Goal: Task Accomplishment & Management: Manage account settings

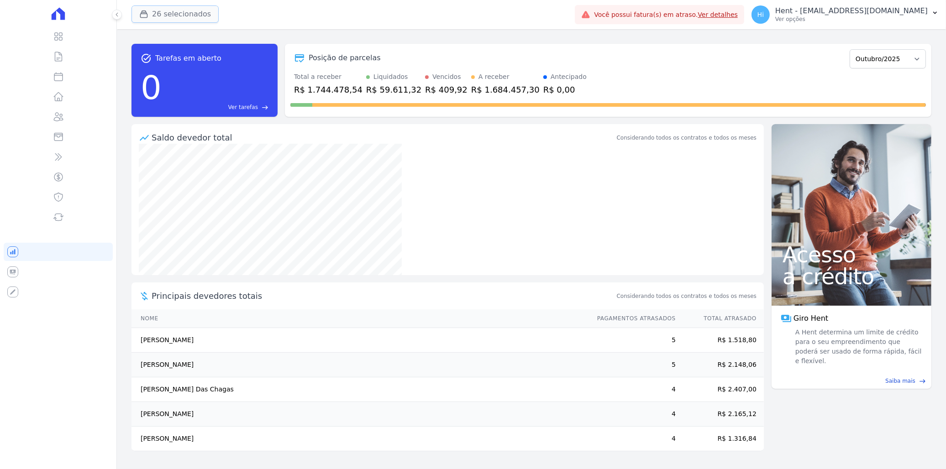
click at [177, 16] on button "26 selecionados" at bounding box center [174, 13] width 87 height 17
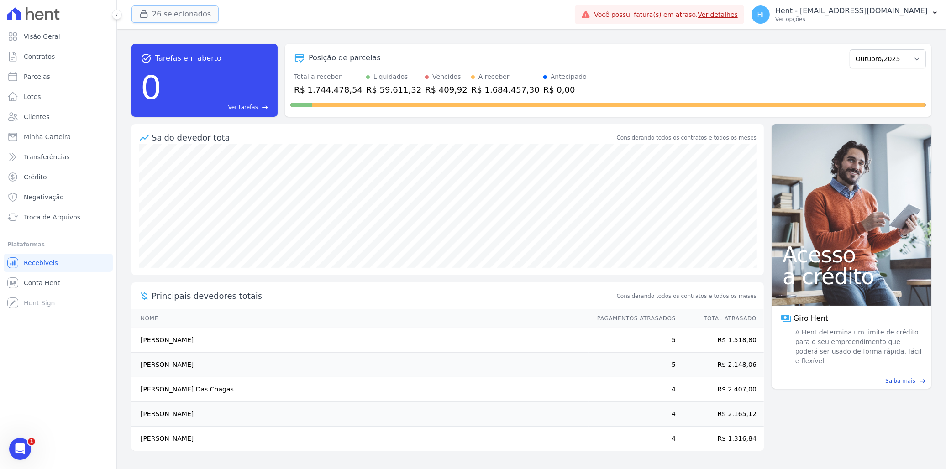
click at [153, 7] on button "26 selecionados" at bounding box center [174, 13] width 87 height 17
click at [169, 13] on button "26 selecionados" at bounding box center [174, 13] width 87 height 17
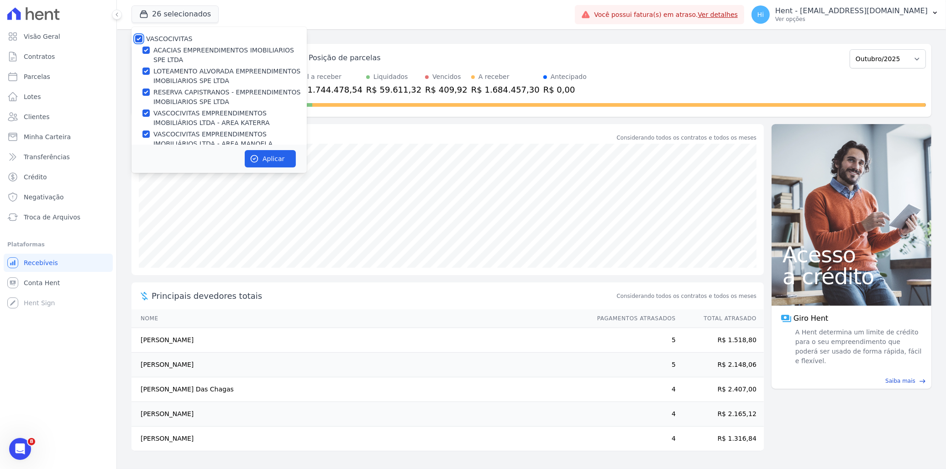
click at [138, 39] on input "VASCOCIVITAS" at bounding box center [138, 38] width 7 height 7
checkbox input "false"
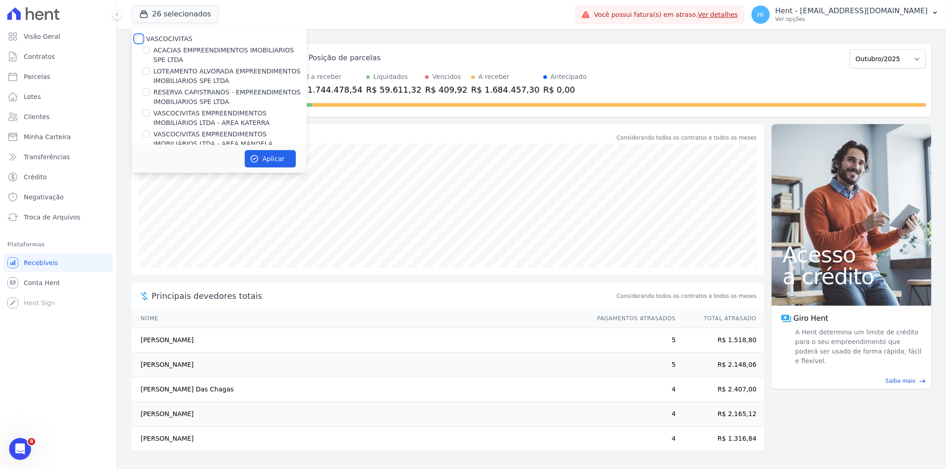
checkbox input "false"
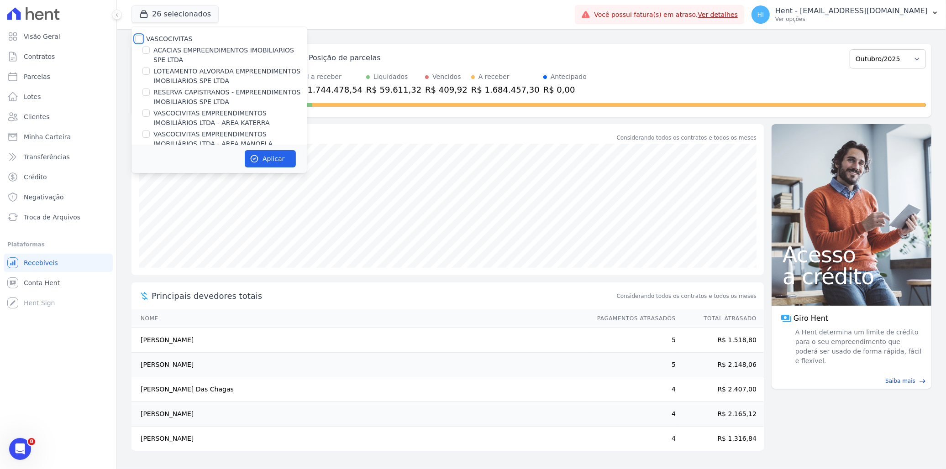
checkbox input "false"
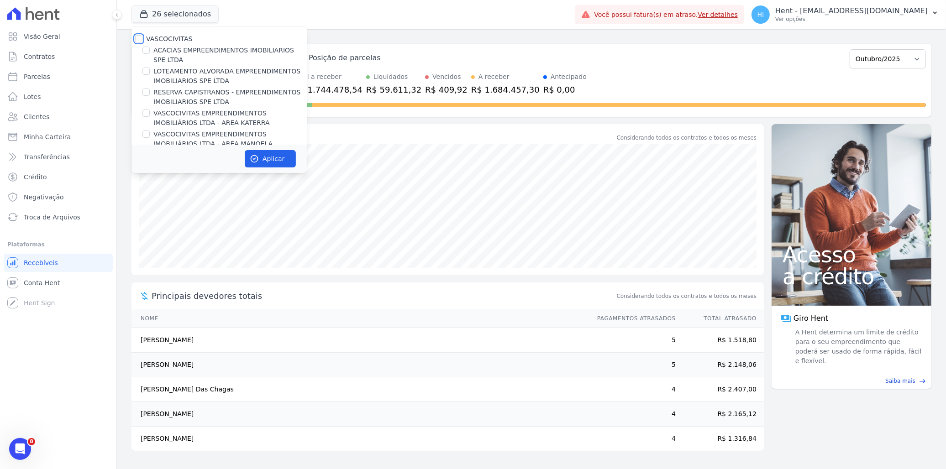
checkbox input "false"
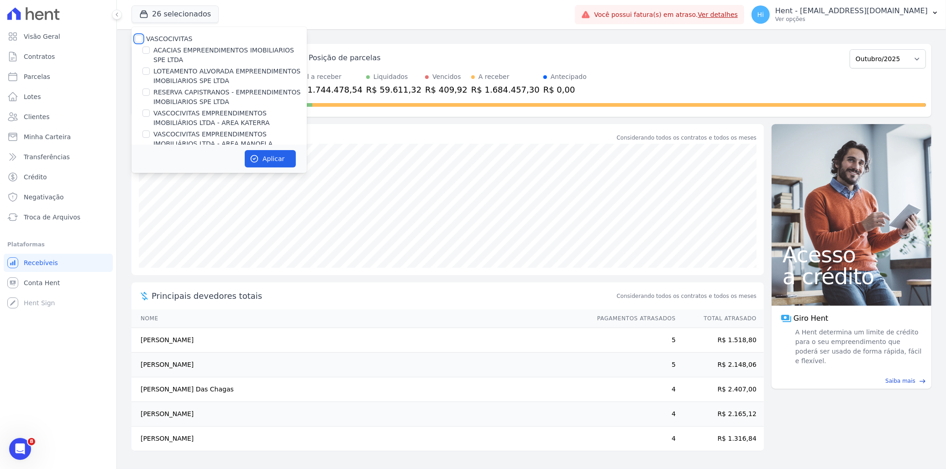
checkbox input "false"
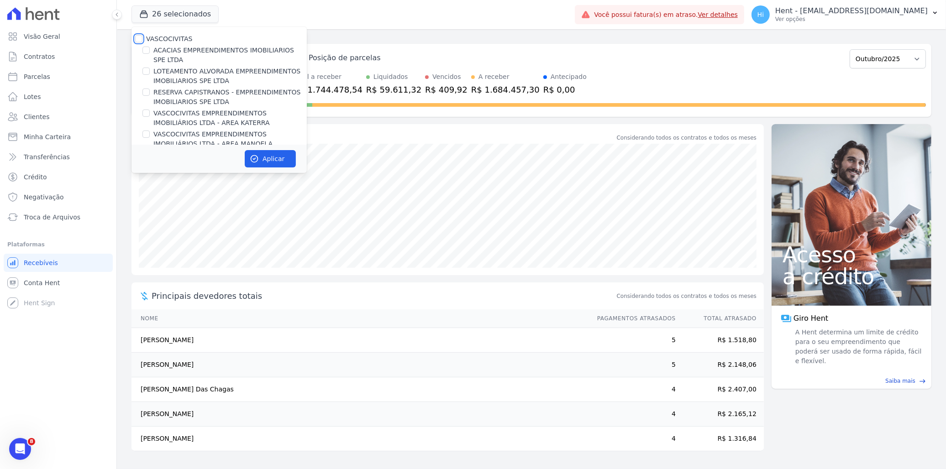
checkbox input "false"
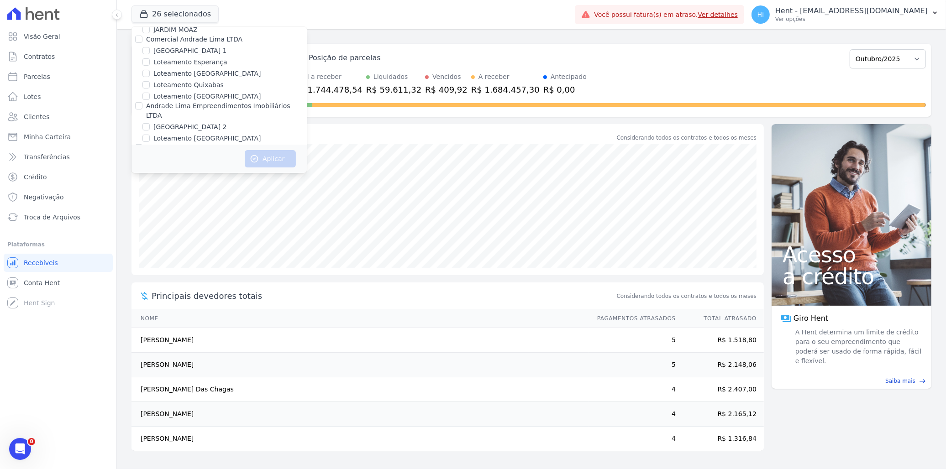
scroll to position [559, 0]
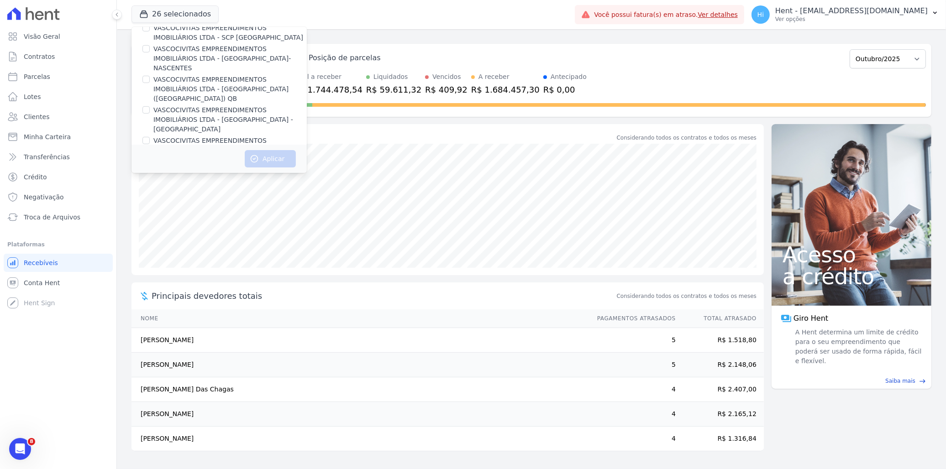
click at [140, 188] on input "PORTO5 INVESTIMENTOS IMOBILIARIOS S.A" at bounding box center [138, 191] width 7 height 7
checkbox input "true"
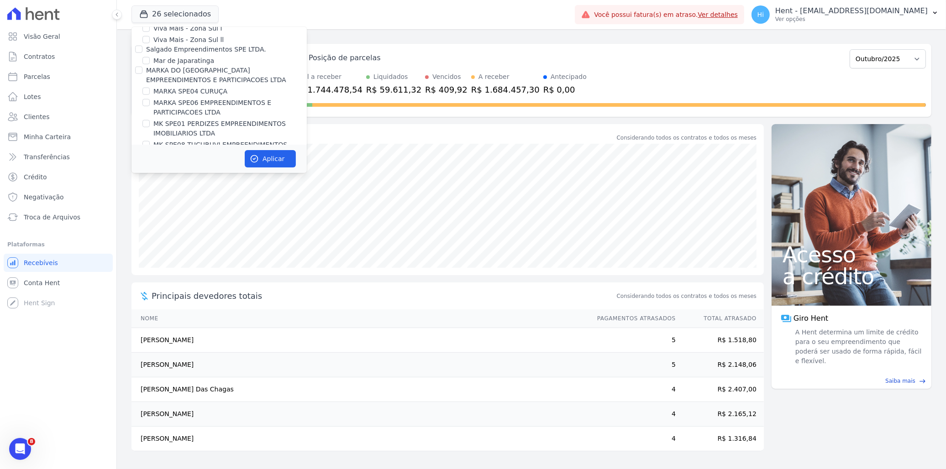
scroll to position [5578, 0]
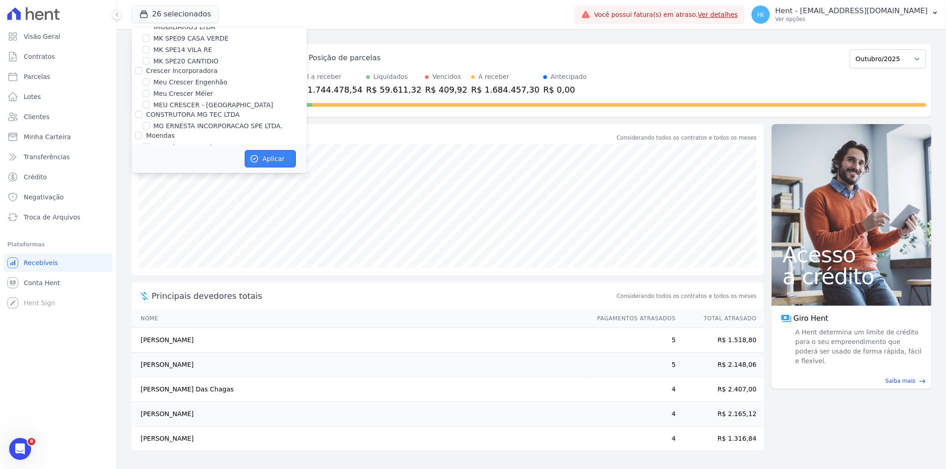
click at [254, 154] on icon "button" at bounding box center [254, 158] width 9 height 9
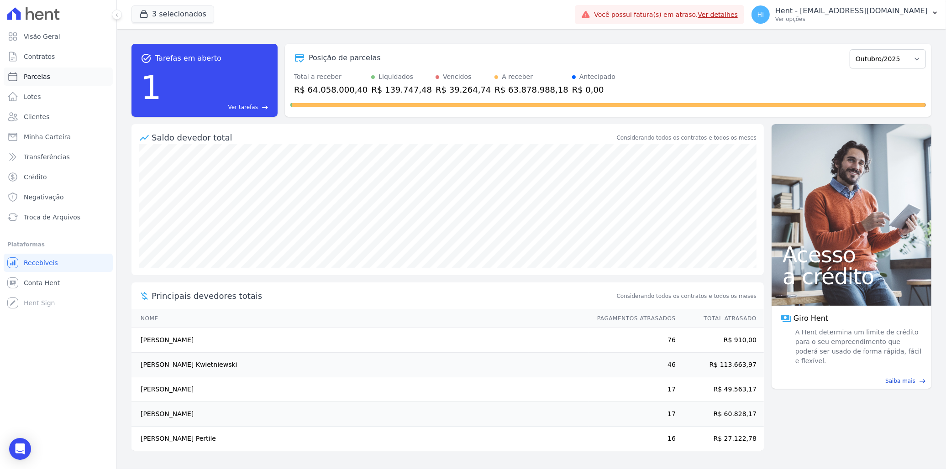
click at [46, 75] on span "Parcelas" at bounding box center [37, 76] width 26 height 9
select select
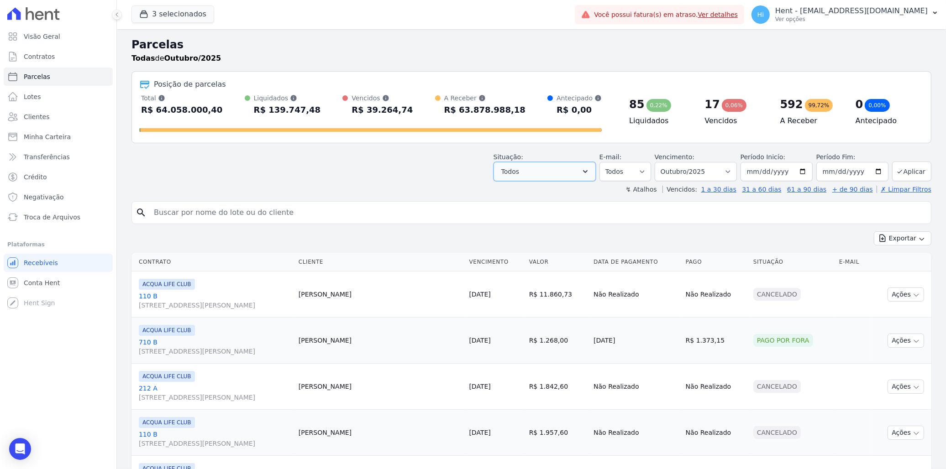
click at [586, 176] on button "Todos" at bounding box center [544, 171] width 102 height 19
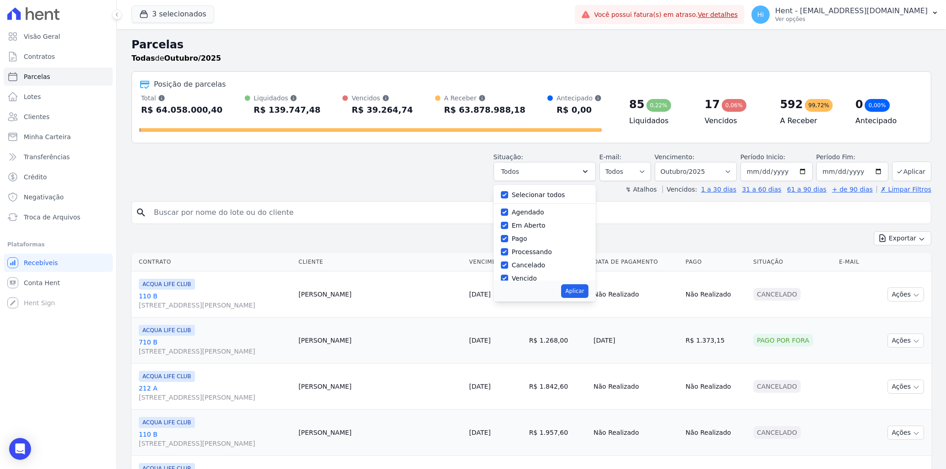
click at [541, 197] on label "Selecionar todos" at bounding box center [538, 194] width 53 height 7
click at [508, 197] on input "Selecionar todos" at bounding box center [504, 194] width 7 height 7
checkbox input "false"
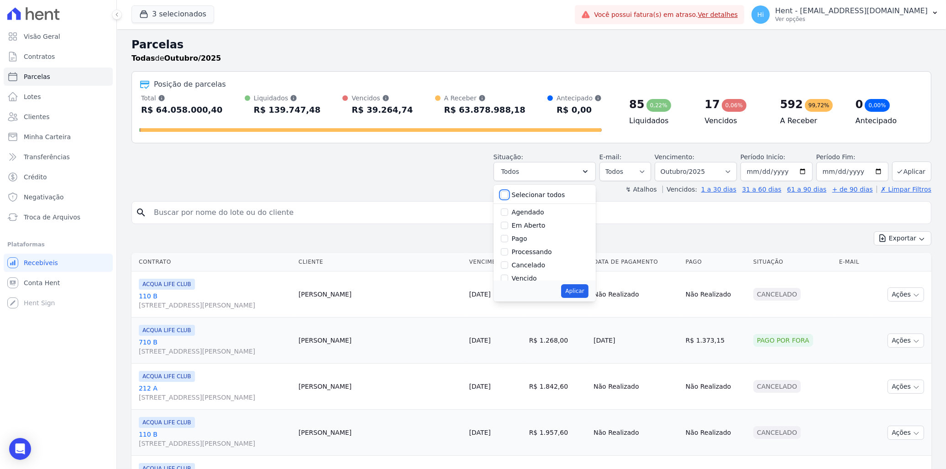
checkbox input "false"
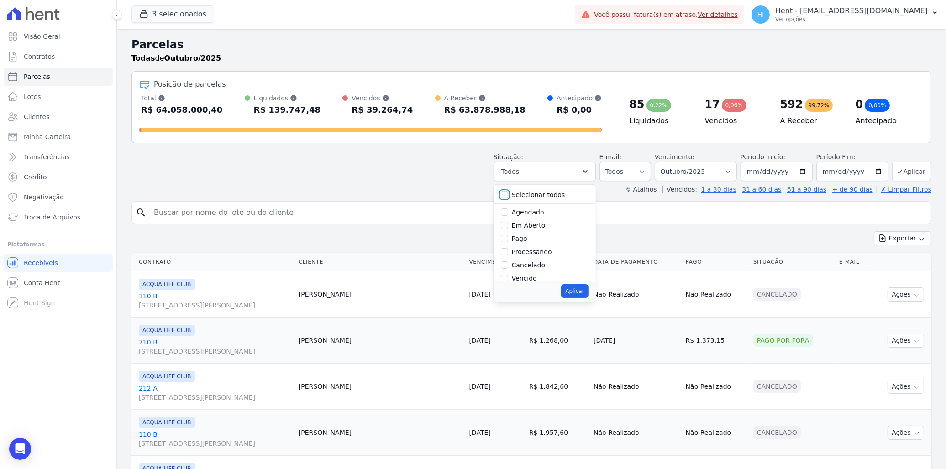
checkbox input "false"
click at [530, 225] on label "Em Aberto" at bounding box center [529, 225] width 34 height 7
click at [508, 225] on input "Em Aberto" at bounding box center [504, 225] width 7 height 7
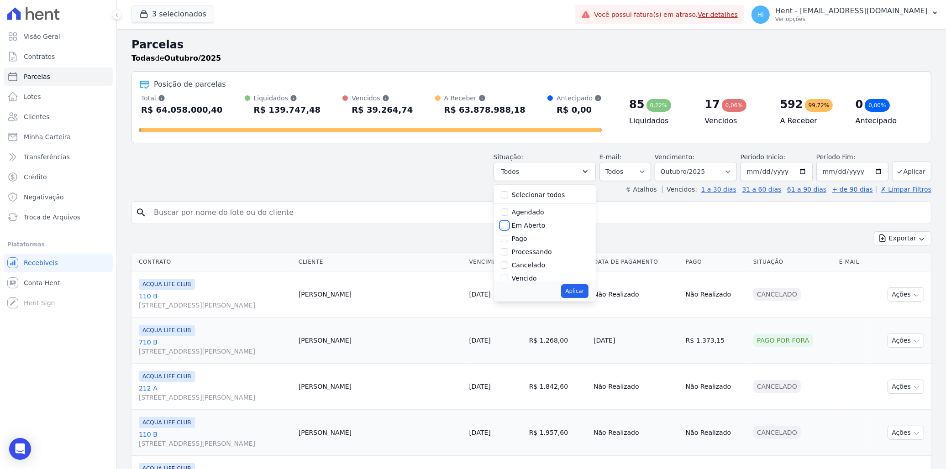
checkbox input "true"
click at [581, 294] on button "Aplicar" at bounding box center [574, 291] width 27 height 14
select select "pending"
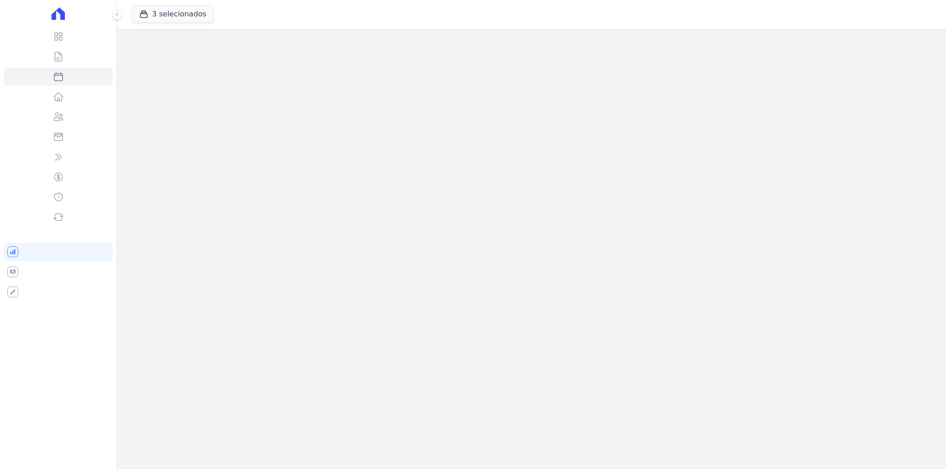
select select
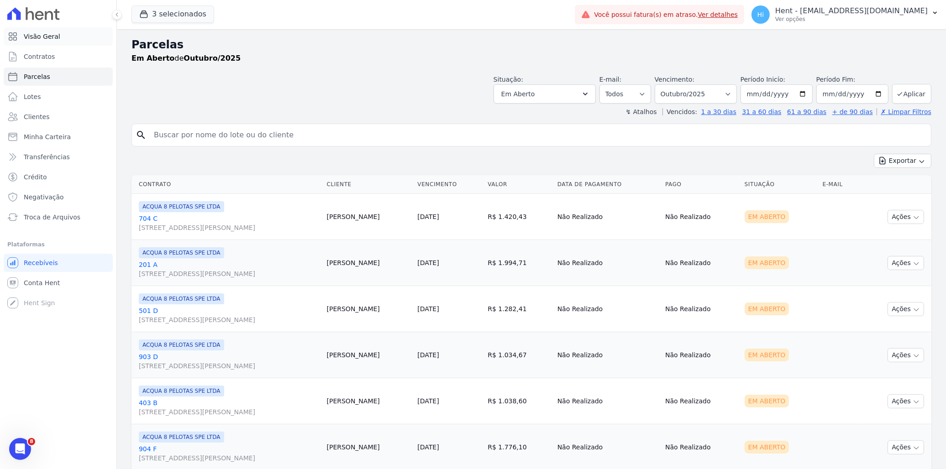
click at [46, 35] on span "Visão Geral" at bounding box center [42, 36] width 37 height 9
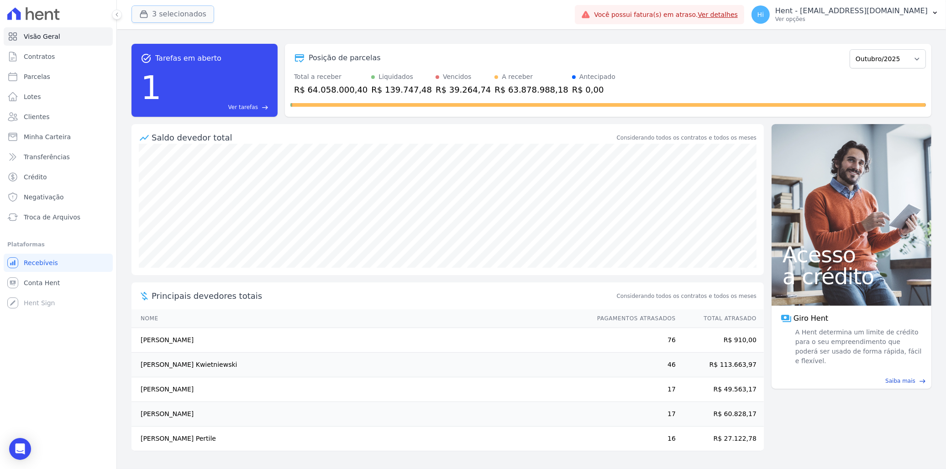
click at [157, 14] on button "3 selecionados" at bounding box center [172, 13] width 83 height 17
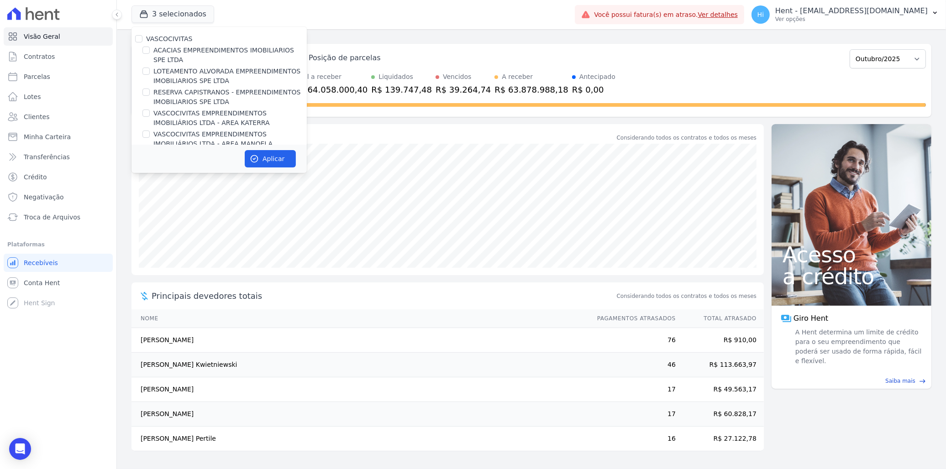
scroll to position [559, 0]
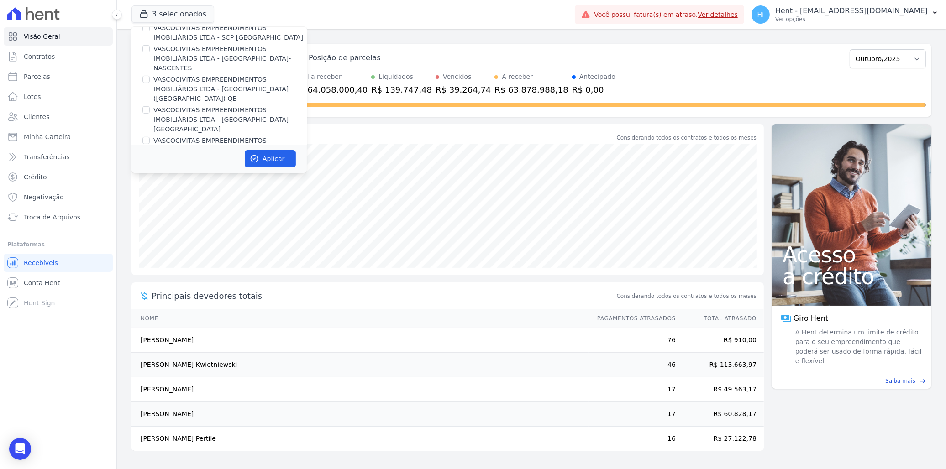
click at [361, 29] on div "3 selecionados VASCOCIVITAS ACACIAS EMPREENDIMENTOS IMOBILIARIOS SPE LTDA LOTEA…" at bounding box center [351, 15] width 440 height 30
click at [277, 163] on button "Aplicar" at bounding box center [270, 158] width 51 height 17
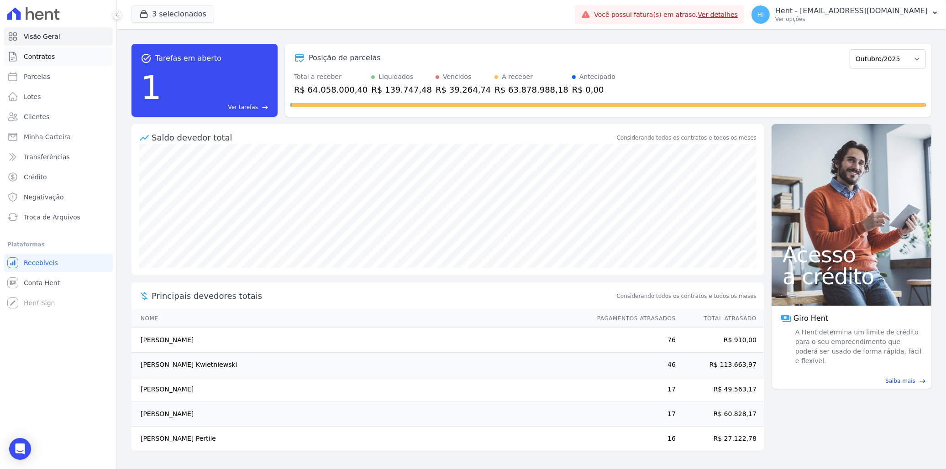
click at [48, 58] on span "Contratos" at bounding box center [39, 56] width 31 height 9
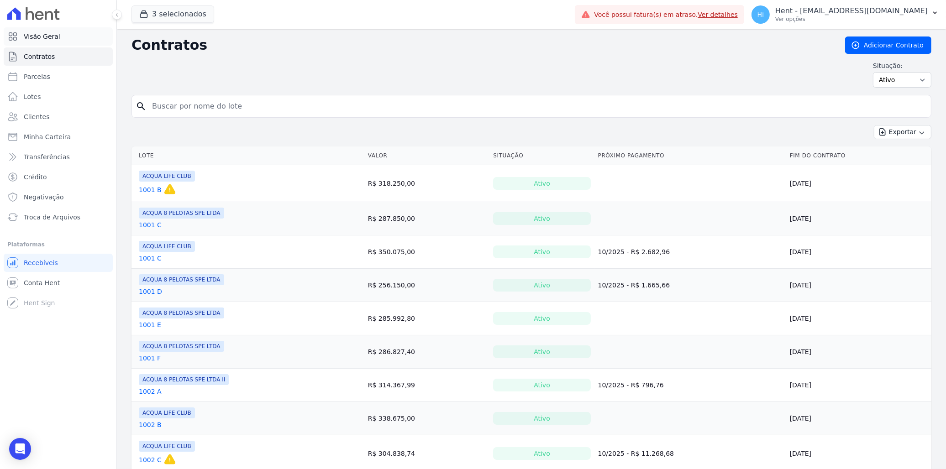
click at [62, 38] on link "Visão Geral" at bounding box center [58, 36] width 109 height 18
